Goal: Navigation & Orientation: Find specific page/section

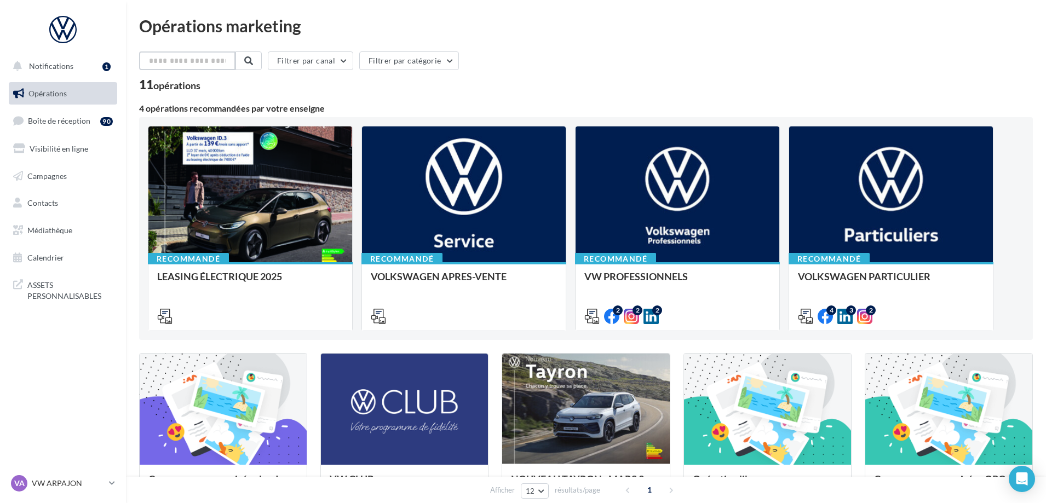
click at [188, 57] on input "text" at bounding box center [187, 60] width 96 height 19
click at [68, 63] on span "Notifications" at bounding box center [51, 65] width 44 height 9
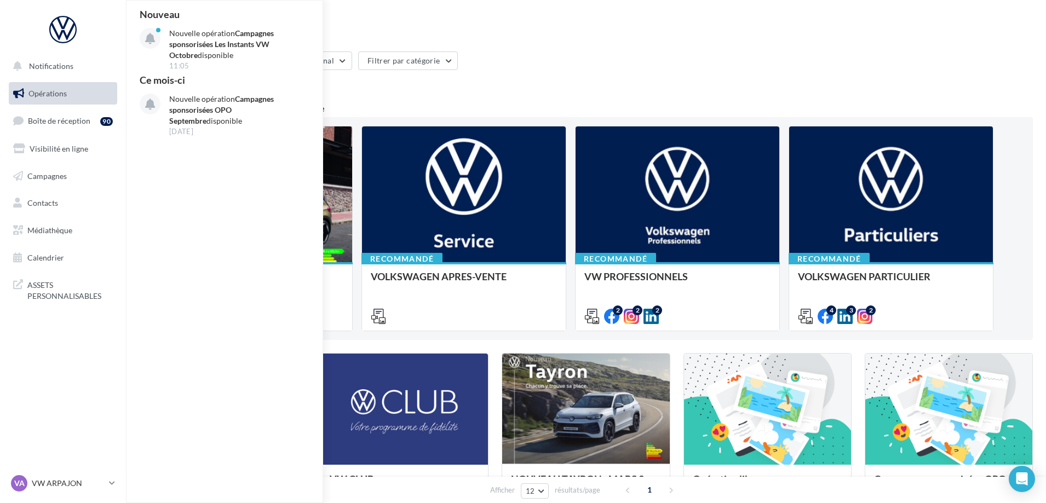
click at [53, 90] on span "Opérations" at bounding box center [47, 93] width 38 height 9
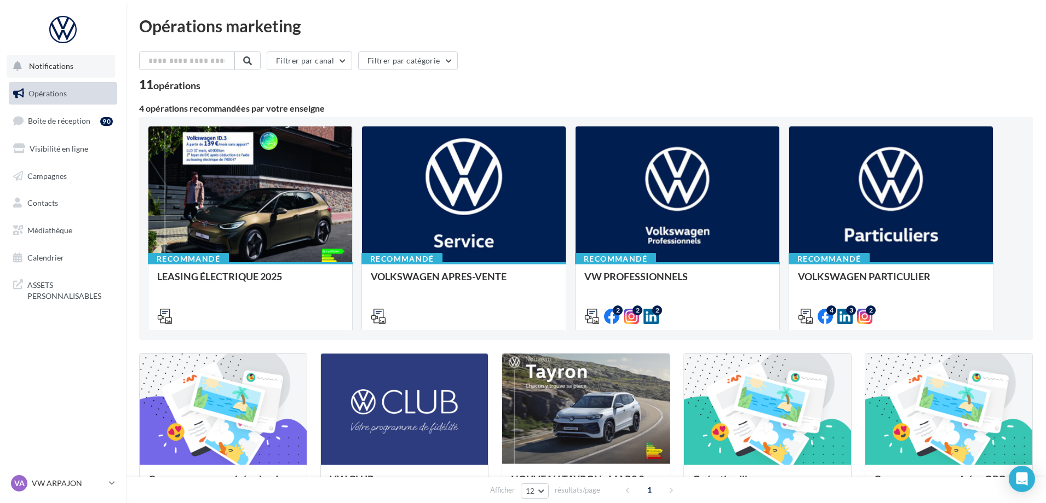
click at [61, 64] on span "Notifications" at bounding box center [51, 65] width 44 height 9
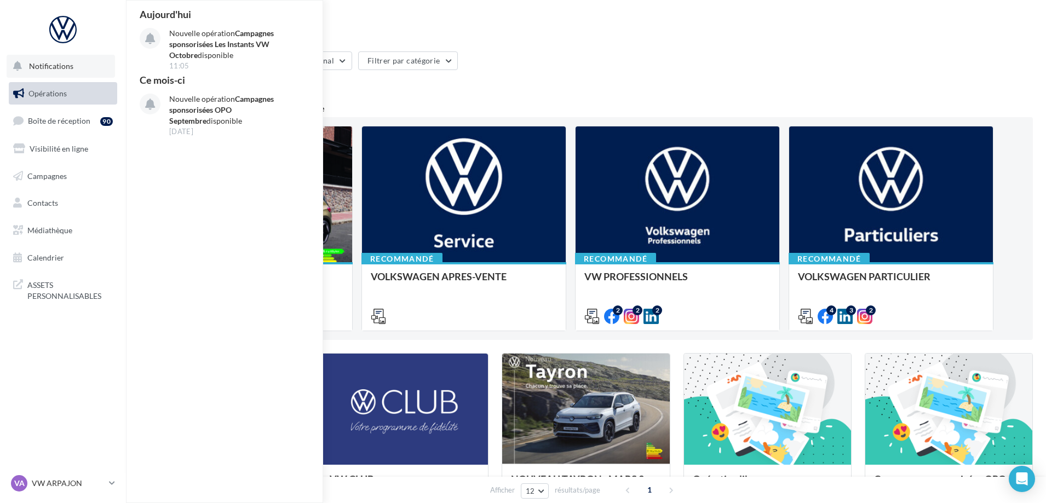
click at [64, 64] on span "Notifications" at bounding box center [51, 65] width 44 height 9
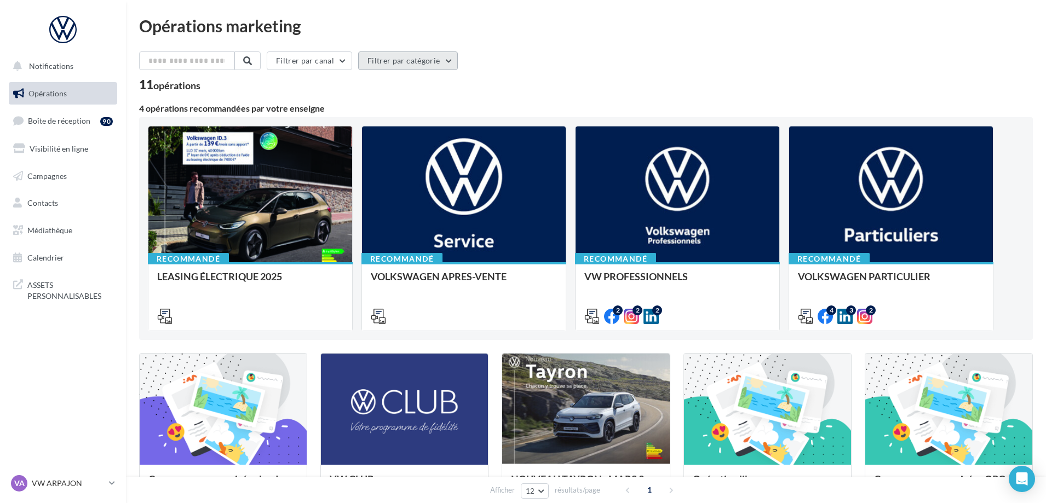
click at [391, 64] on button "Filtrer par catégorie" at bounding box center [408, 60] width 100 height 19
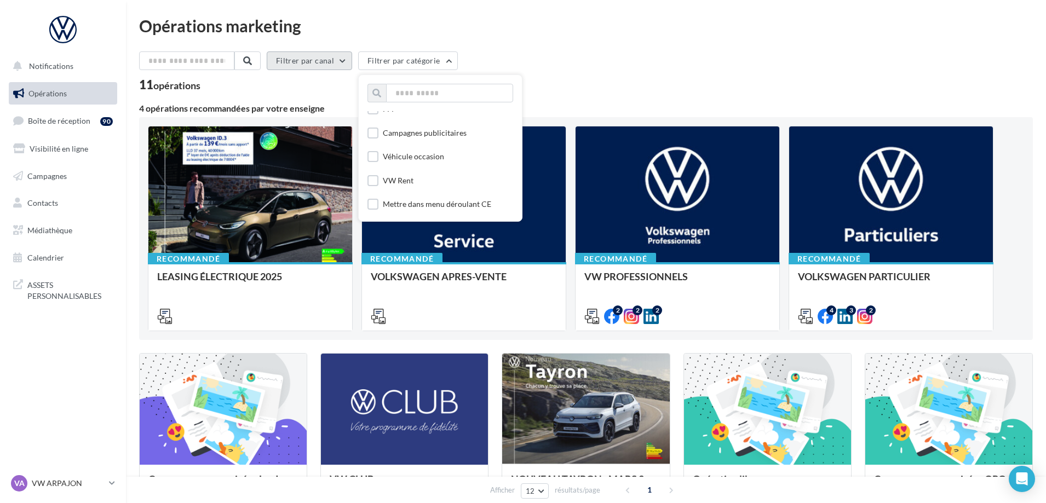
click at [349, 64] on button "Filtrer par canal" at bounding box center [309, 60] width 85 height 19
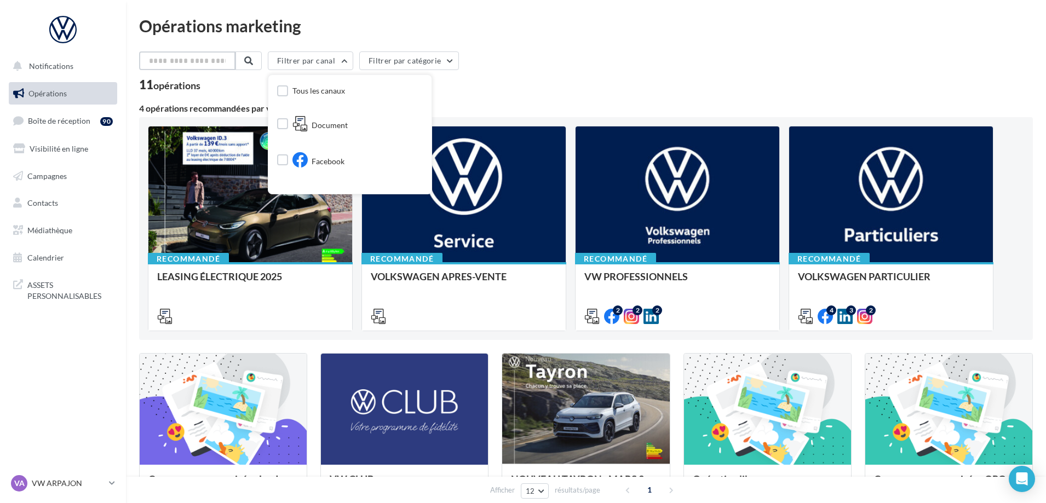
click at [226, 64] on input "text" at bounding box center [187, 60] width 96 height 19
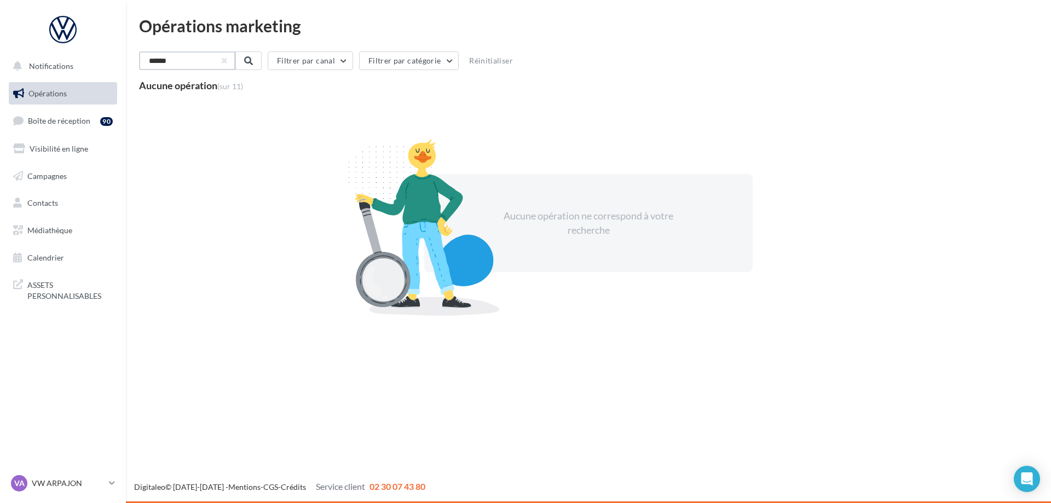
click at [151, 64] on input "******" at bounding box center [187, 60] width 96 height 19
type input "********"
click at [252, 61] on span at bounding box center [247, 60] width 9 height 9
click at [344, 61] on button "Filtrer par canal" at bounding box center [309, 60] width 85 height 19
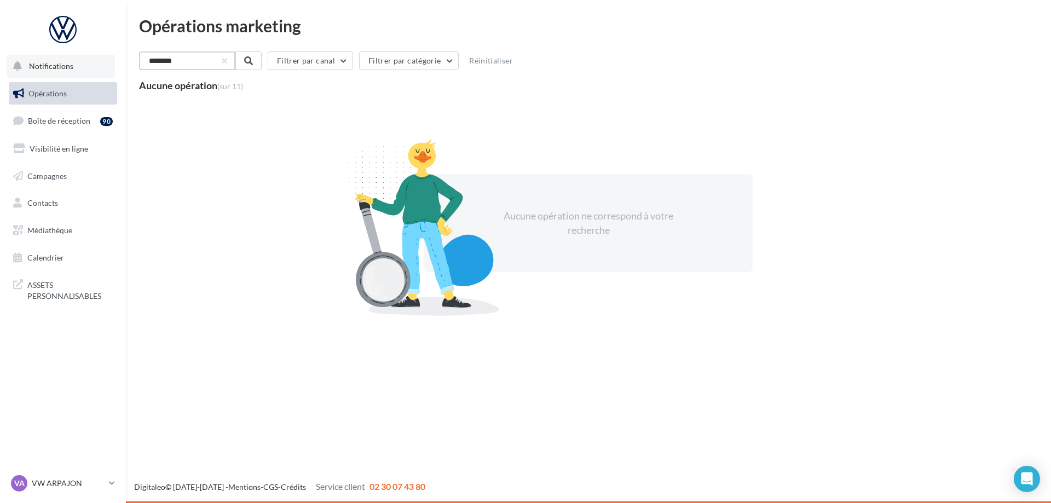
drag, startPoint x: 190, startPoint y: 64, endPoint x: 47, endPoint y: 61, distance: 143.0
click at [47, 61] on div "Notifications Opérations Boîte de réception 90 Visibilité en ligne Campagnes Co…" at bounding box center [525, 251] width 1051 height 503
click at [33, 67] on span "Notifications" at bounding box center [51, 65] width 44 height 9
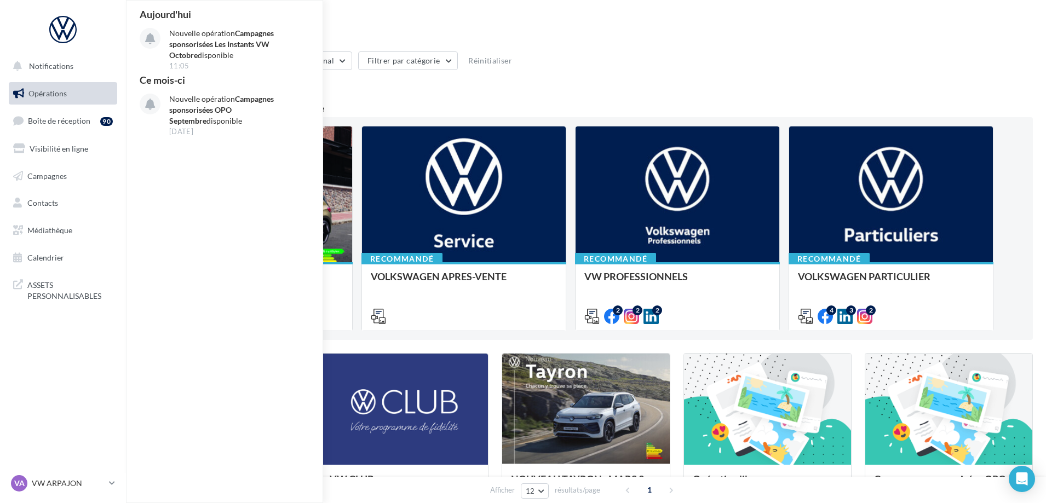
click at [59, 94] on span "Opérations" at bounding box center [47, 93] width 38 height 9
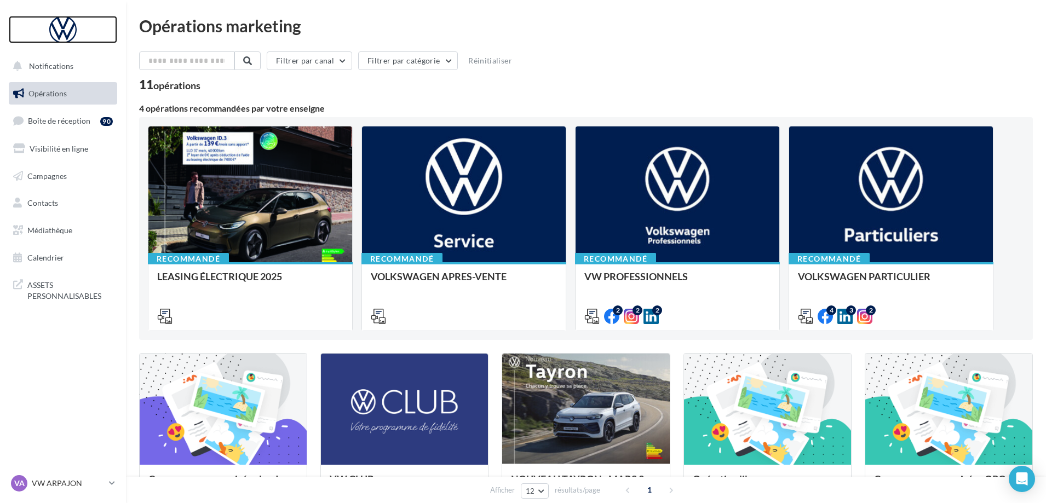
click at [64, 28] on div at bounding box center [63, 29] width 88 height 27
click at [61, 296] on span "ASSETS PERSONNALISABLES" at bounding box center [69, 290] width 85 height 24
